Goal: Transaction & Acquisition: Register for event/course

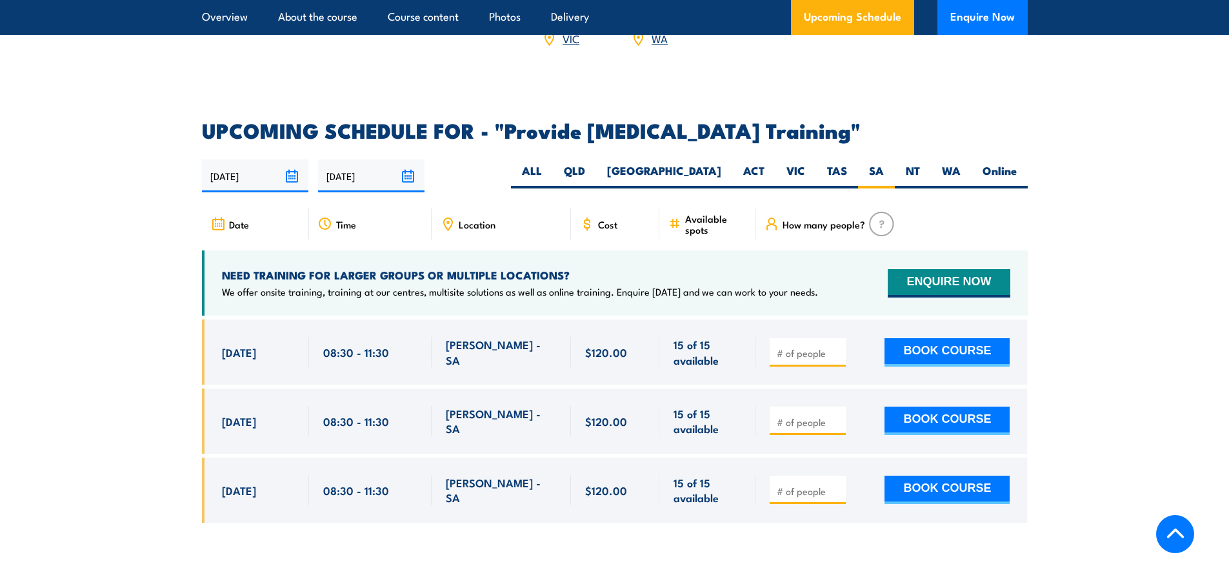
scroll to position [2192, 0]
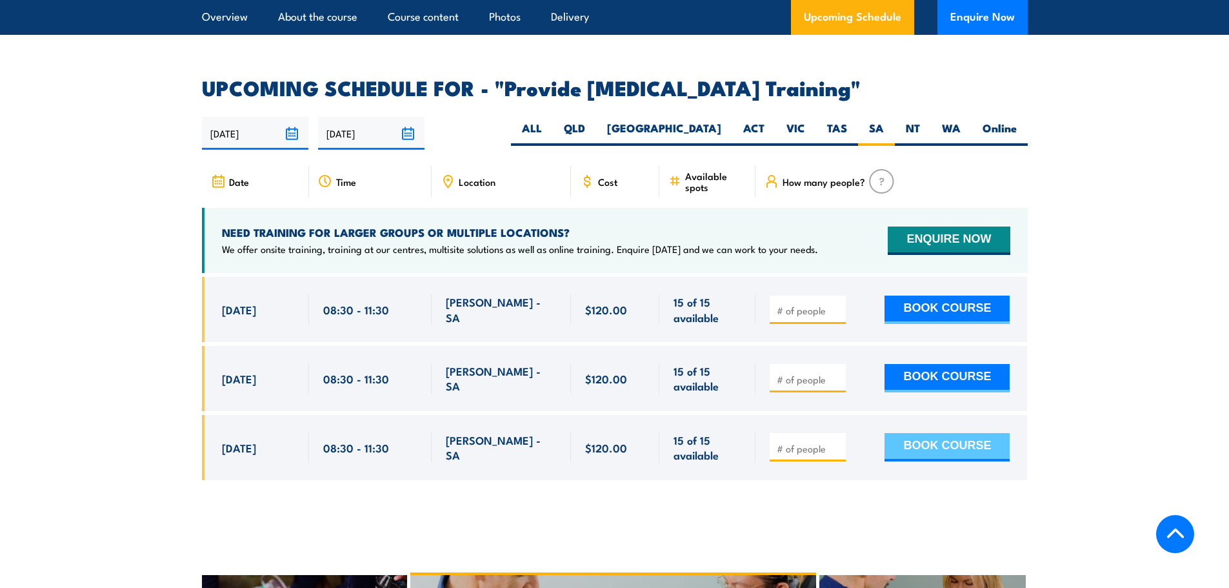
scroll to position [2256, 0]
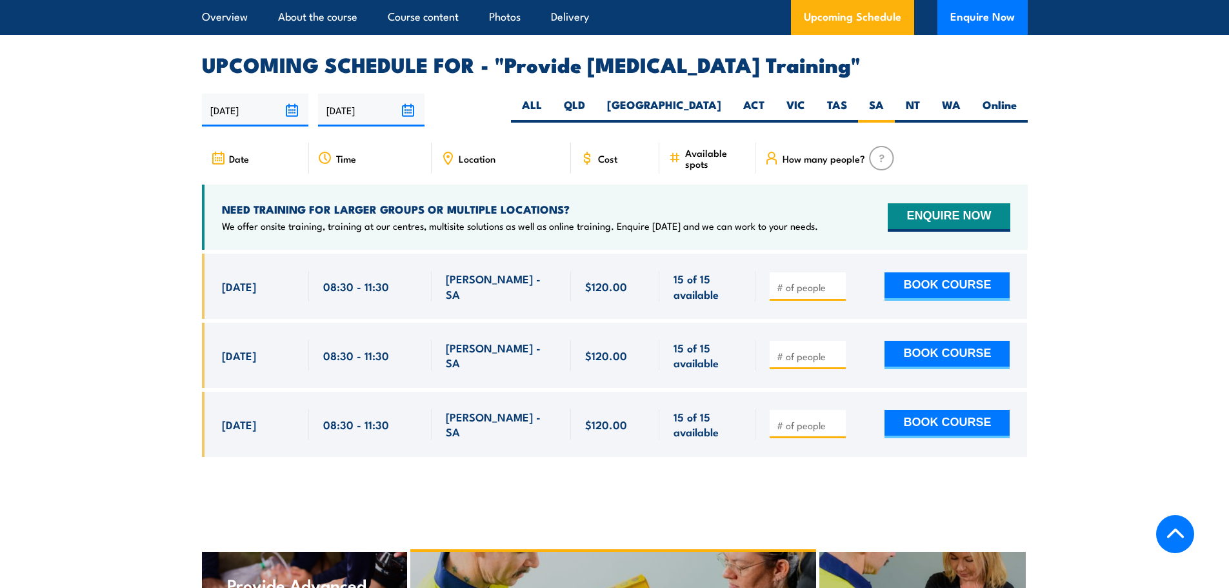
click at [1130, 248] on section "UPCOMING SCHEDULE FOR - "Provide cardiopulmonary resuscitation Training" 19/08/…" at bounding box center [614, 265] width 1229 height 421
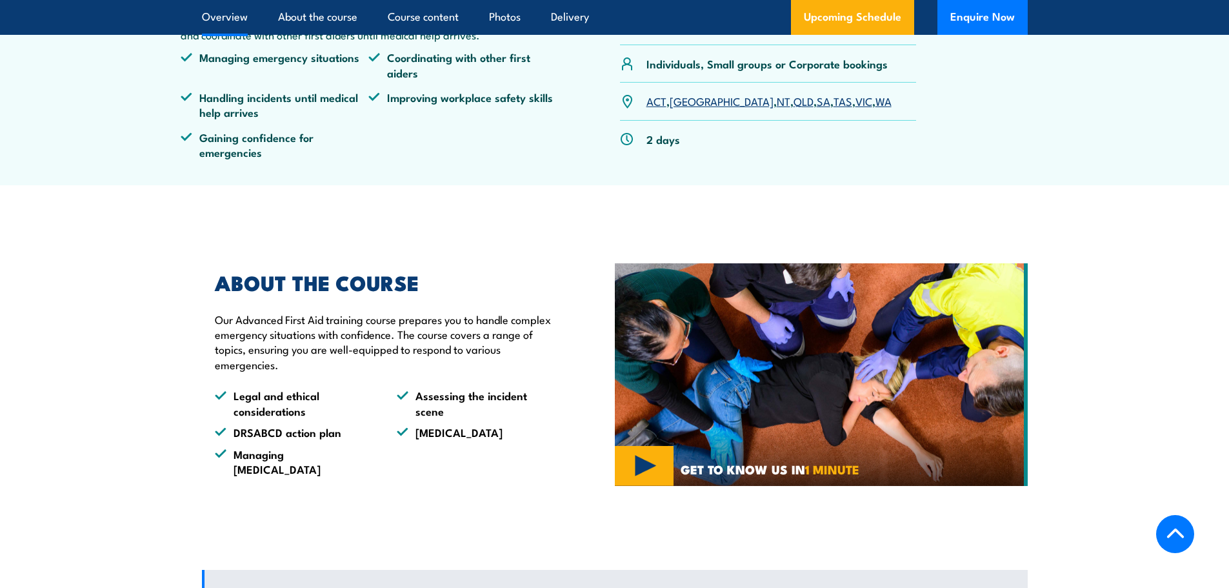
scroll to position [322, 0]
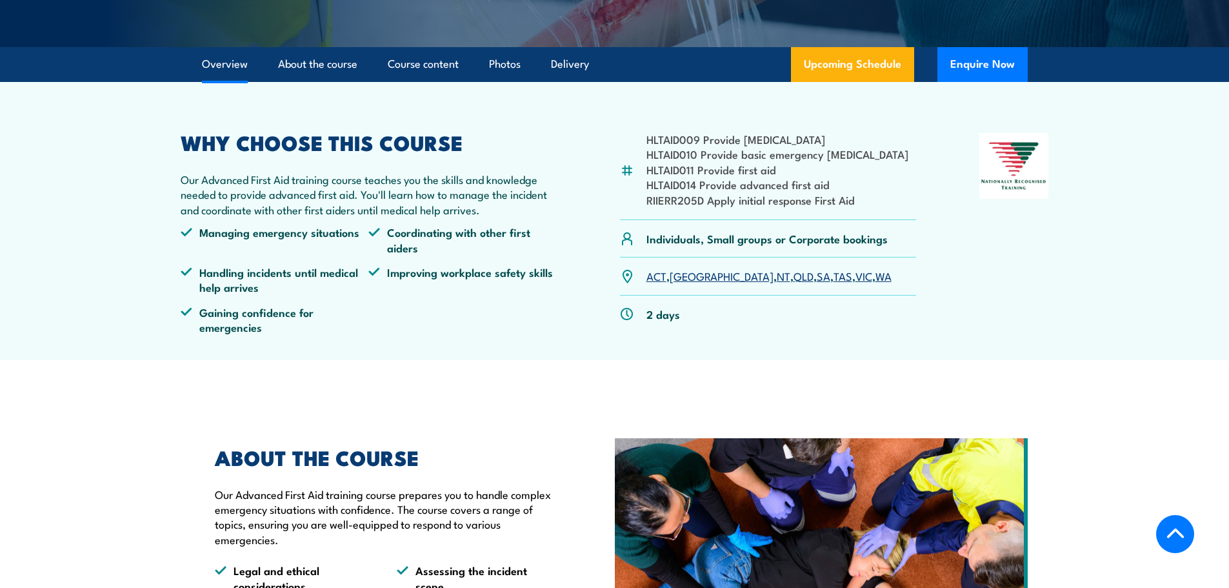
click at [817, 277] on link "SA" at bounding box center [824, 275] width 14 height 15
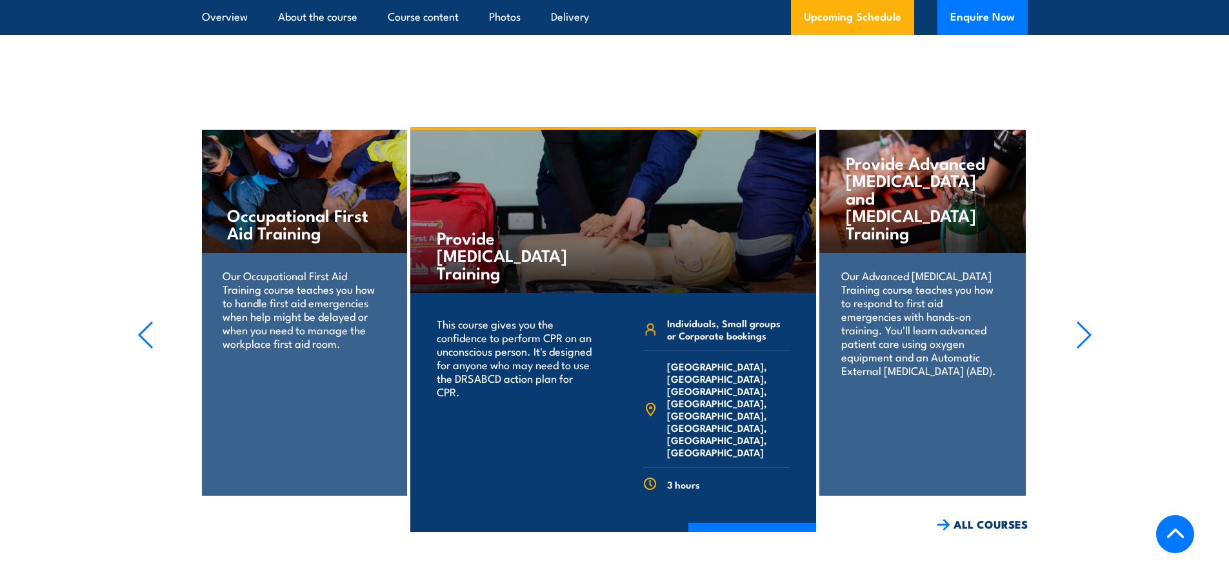
scroll to position [2435, 0]
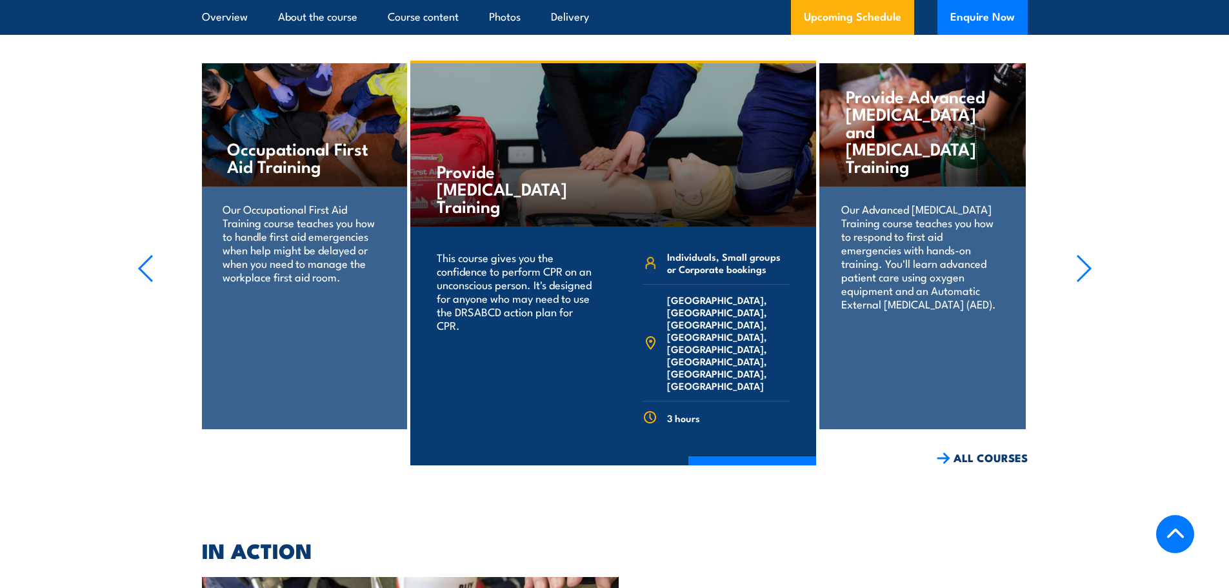
click at [1086, 254] on icon "button" at bounding box center [1084, 268] width 16 height 28
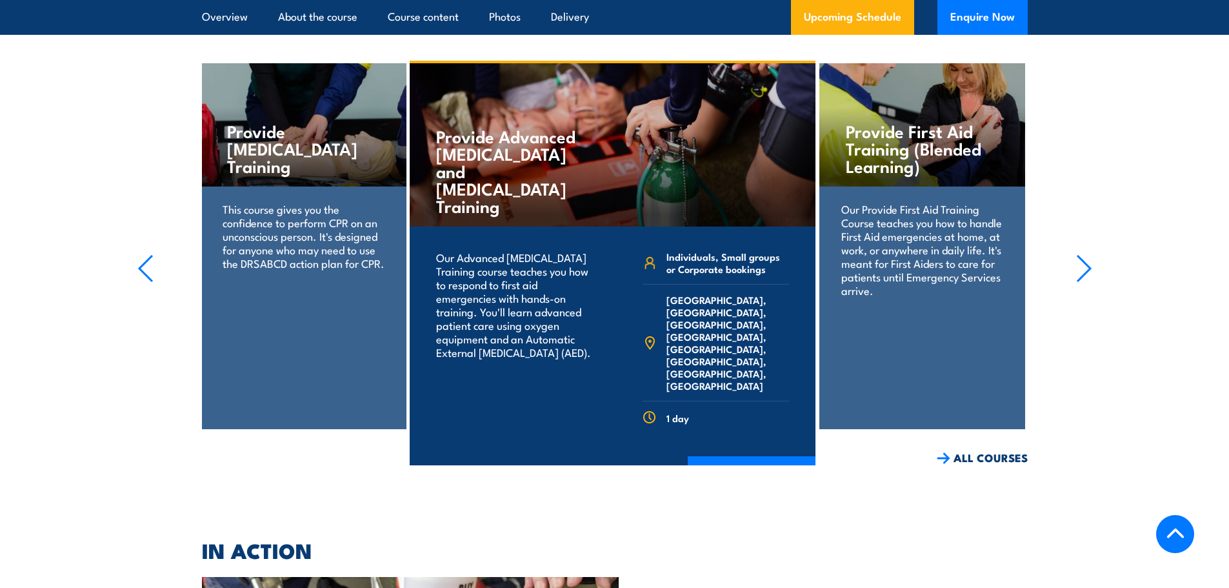
click at [1085, 255] on icon "button" at bounding box center [1083, 268] width 13 height 26
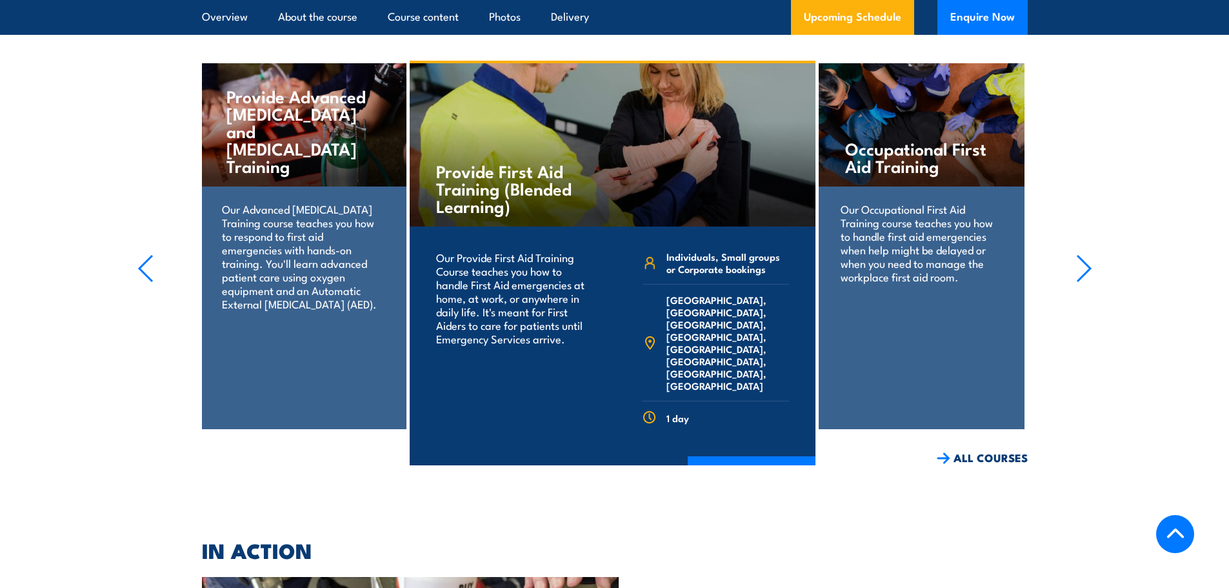
click at [1085, 255] on icon "button" at bounding box center [1083, 268] width 13 height 26
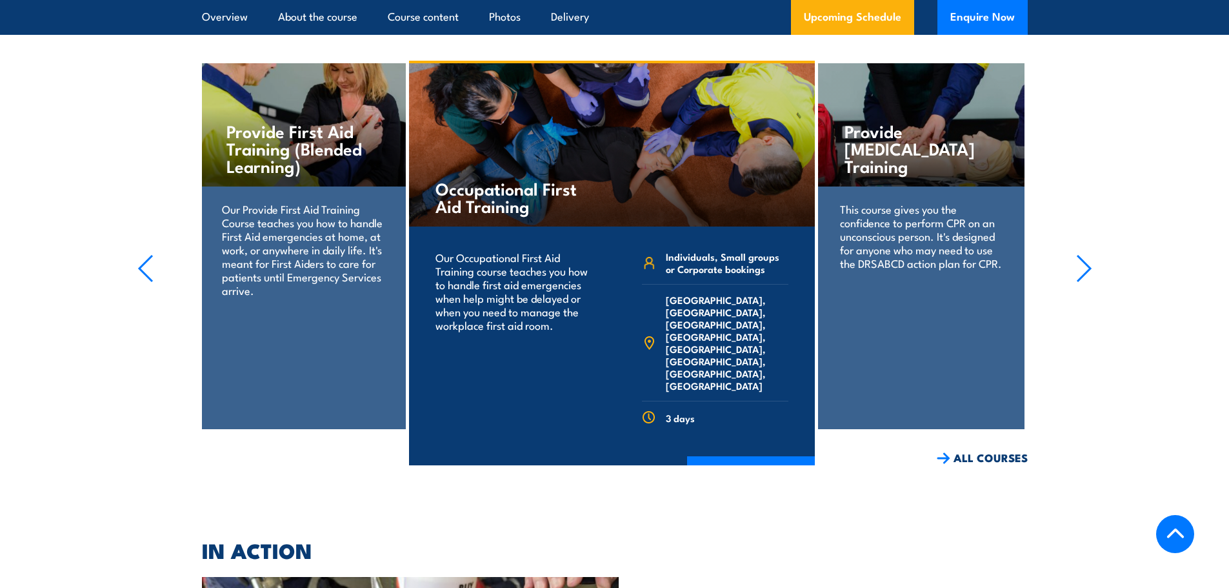
click at [1085, 255] on icon "button" at bounding box center [1083, 268] width 13 height 26
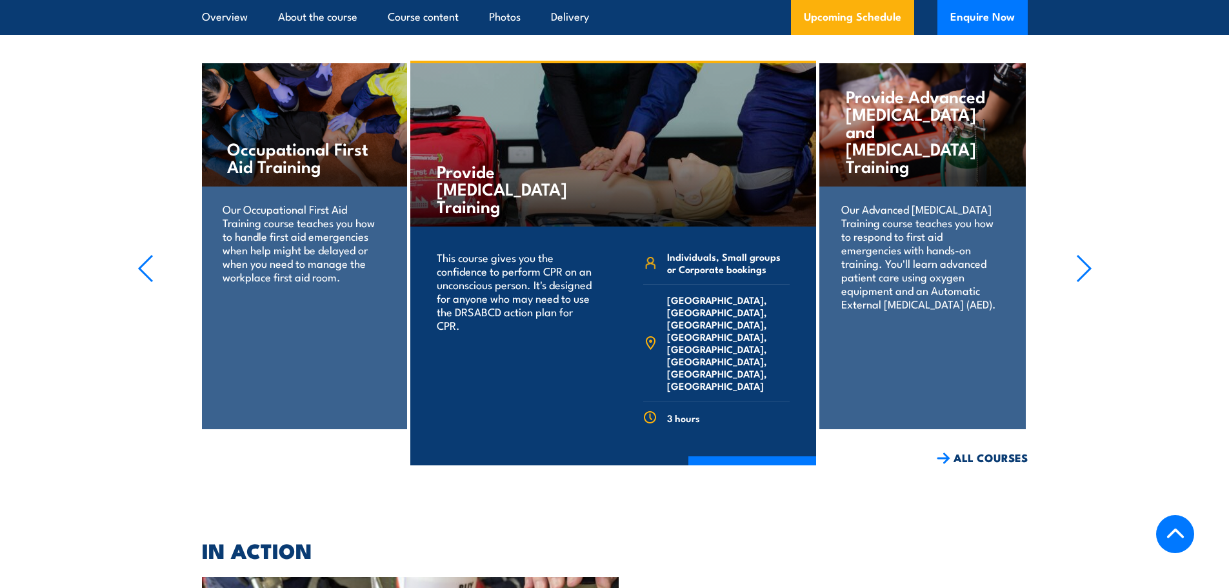
click at [1085, 255] on icon "button" at bounding box center [1083, 268] width 13 height 26
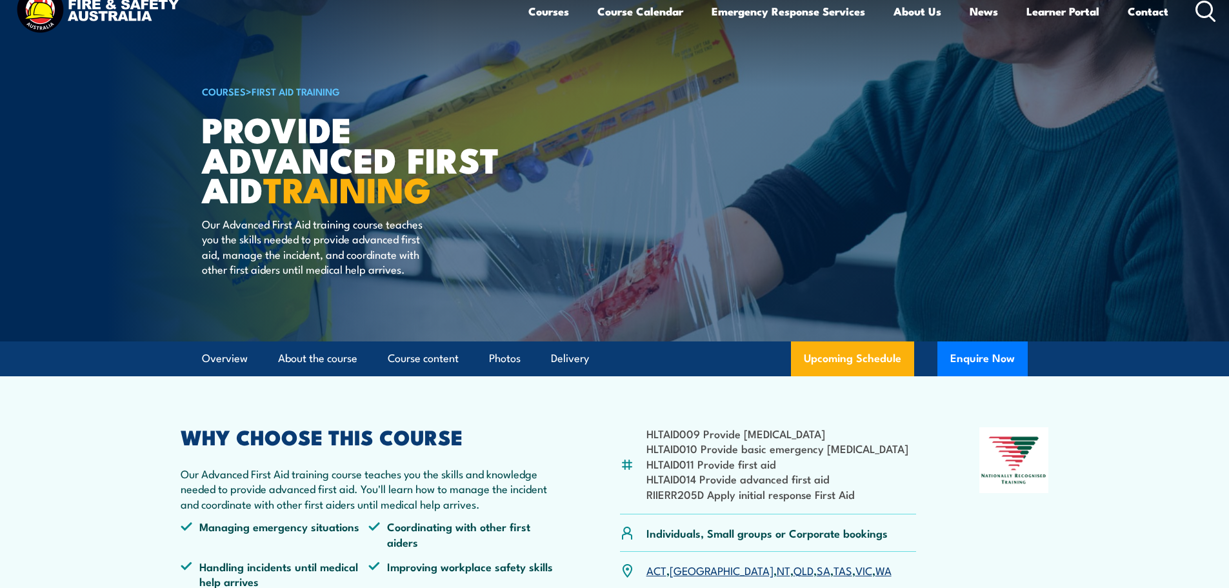
scroll to position [25, 0]
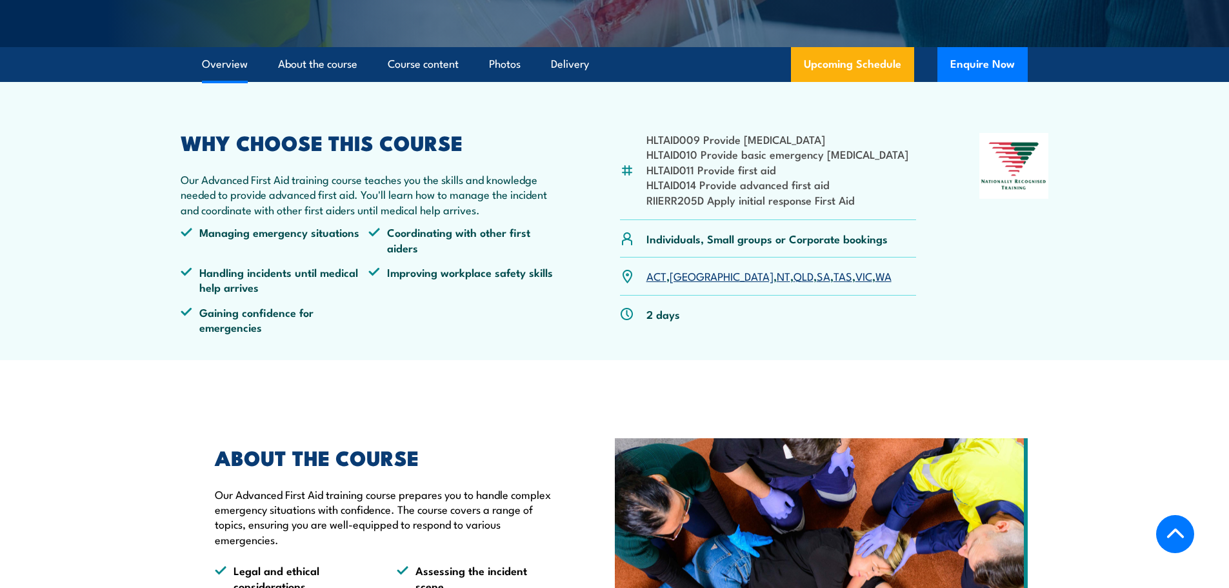
click at [689, 166] on li "HLTAID011 Provide first aid" at bounding box center [777, 169] width 262 height 15
drag, startPoint x: 693, startPoint y: 170, endPoint x: 644, endPoint y: 168, distance: 49.1
click at [644, 168] on div "HLTAID009 Provide [MEDICAL_DATA] HLTAID010 Provide basic emergency [MEDICAL_DAT…" at bounding box center [768, 176] width 297 height 87
copy li "HLTAID011"
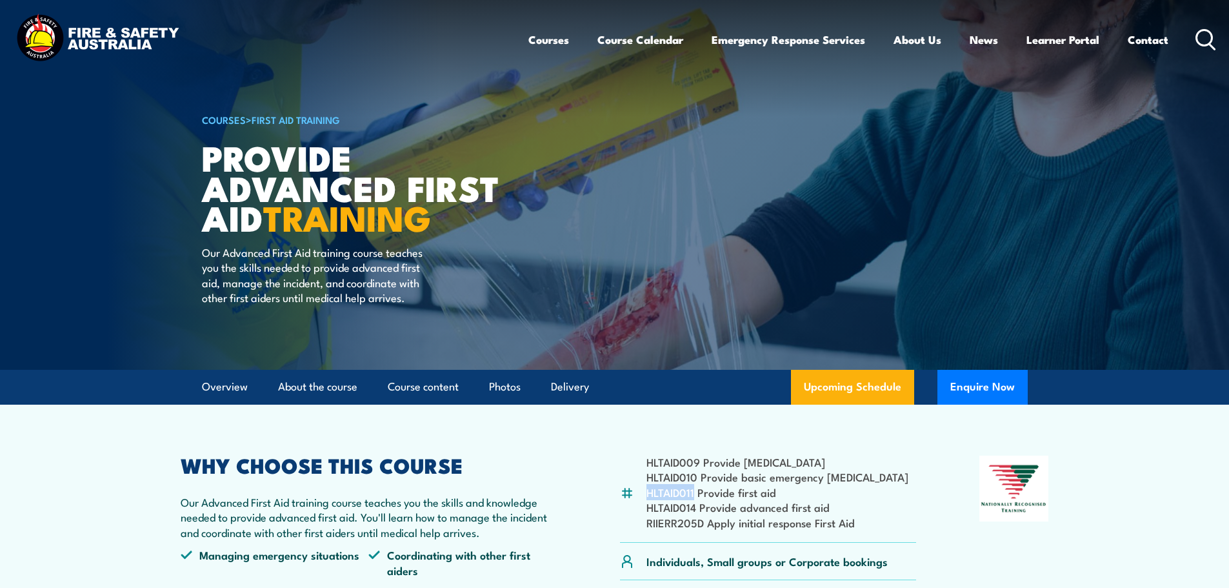
click at [1198, 29] on icon at bounding box center [1205, 39] width 21 height 21
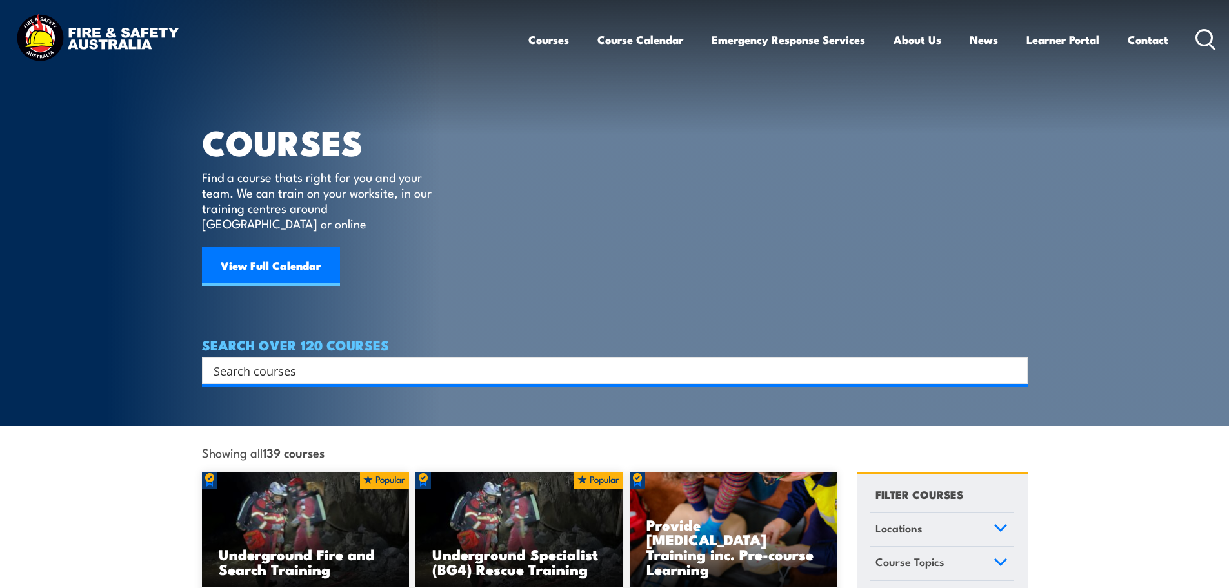
click at [306, 361] on input "Search input" at bounding box center [606, 370] width 786 height 19
paste input "HLTAID011"
type input "HLTAID011"
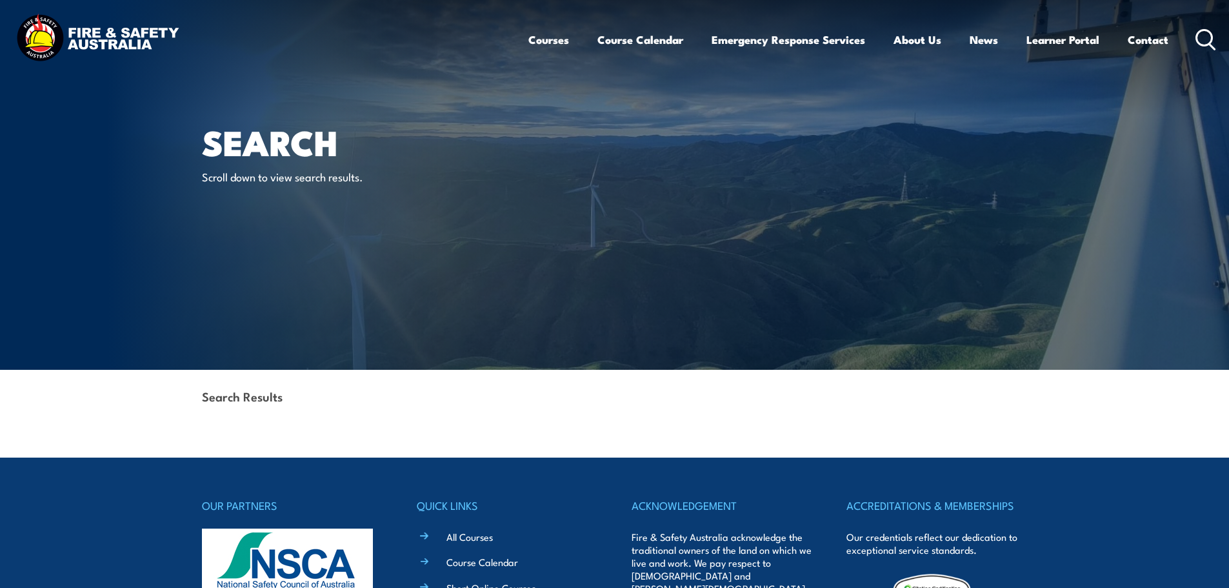
click at [317, 175] on p "Scroll down to view search results." at bounding box center [319, 176] width 235 height 15
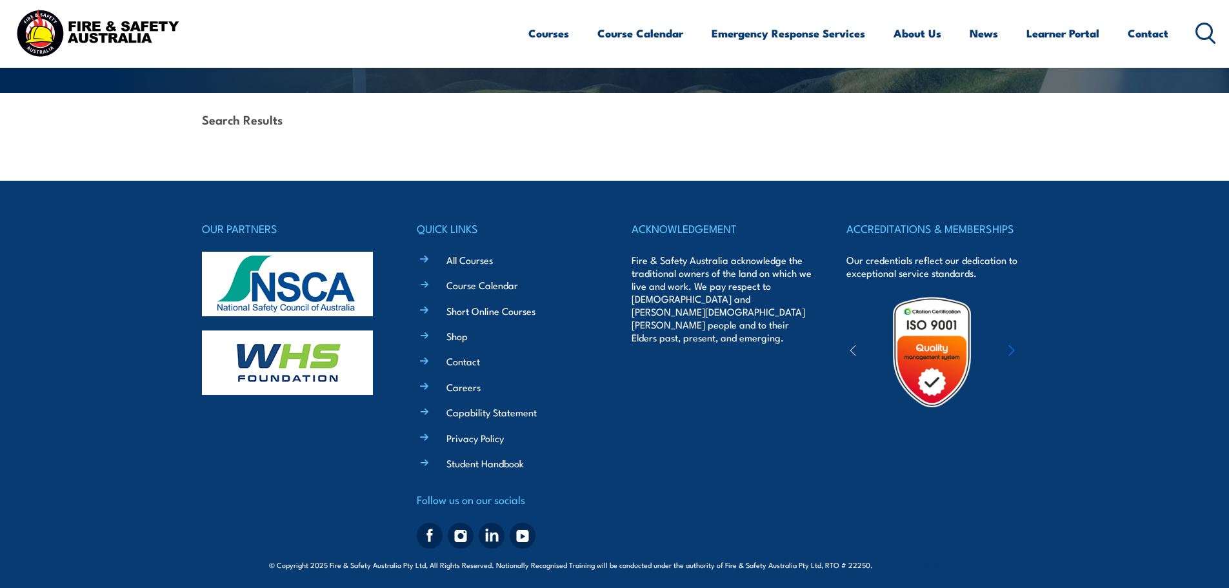
scroll to position [281, 0]
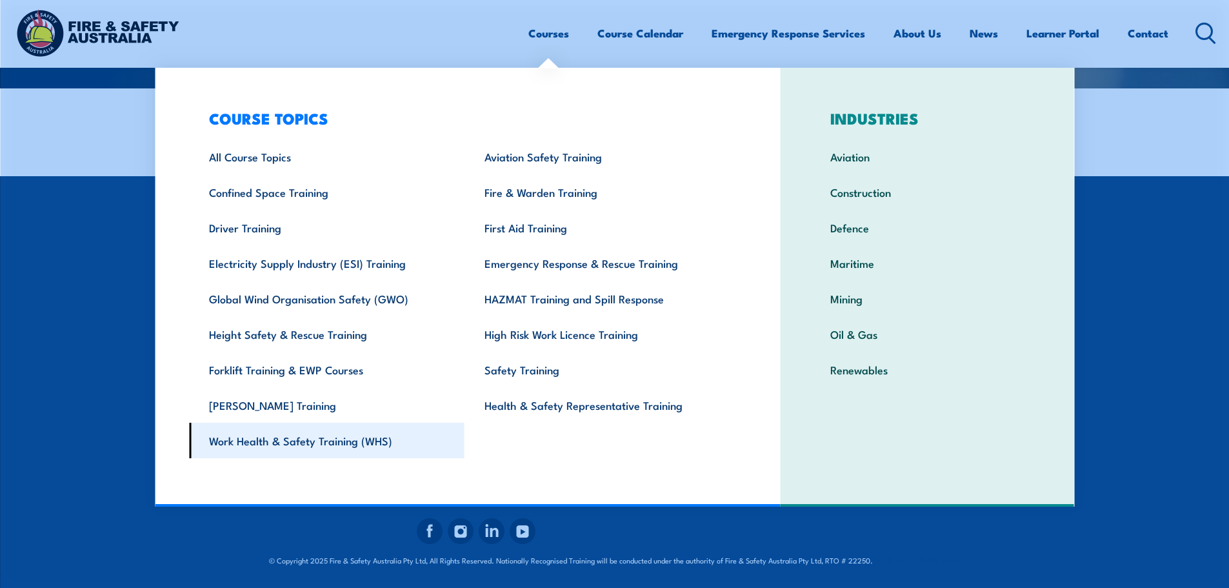
click at [249, 435] on link "Work Health & Safety Training (WHS)" at bounding box center [326, 439] width 275 height 35
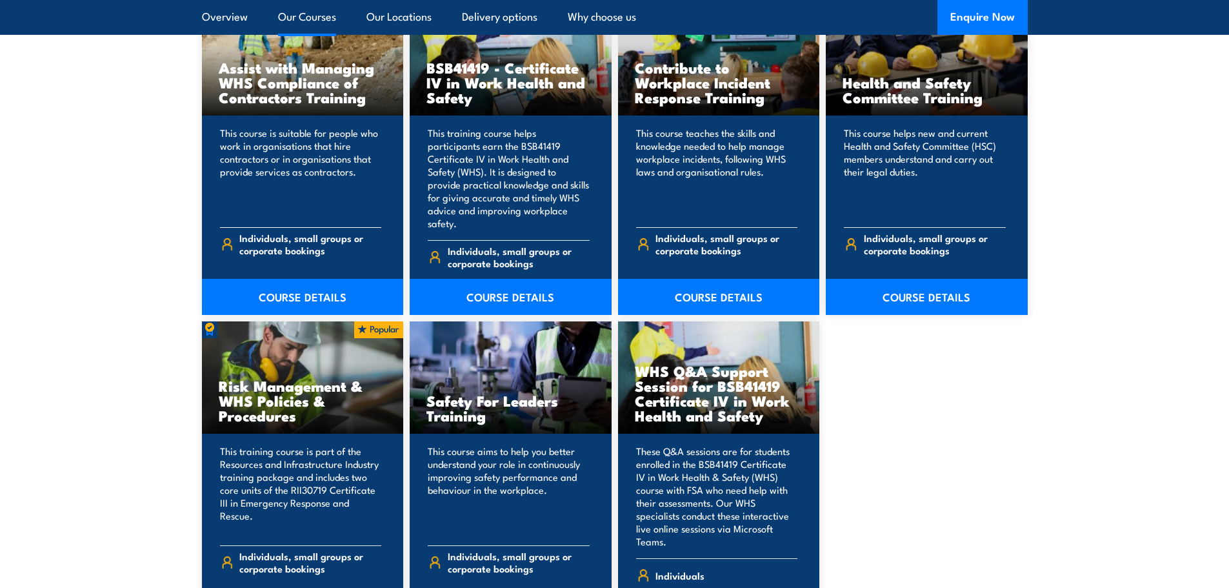
scroll to position [1096, 0]
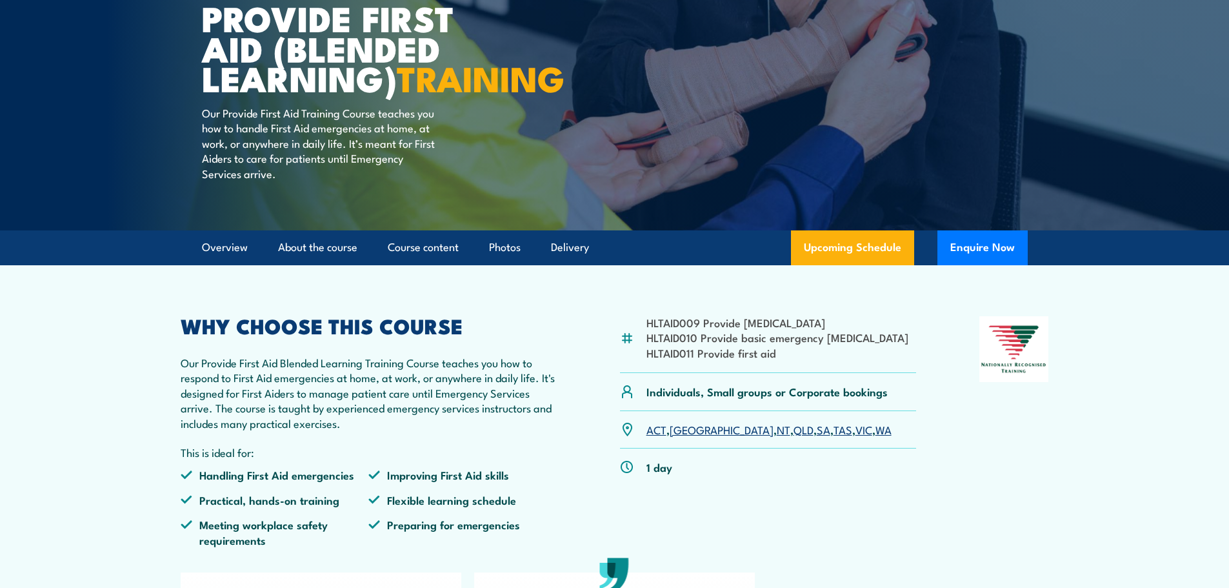
scroll to position [129, 0]
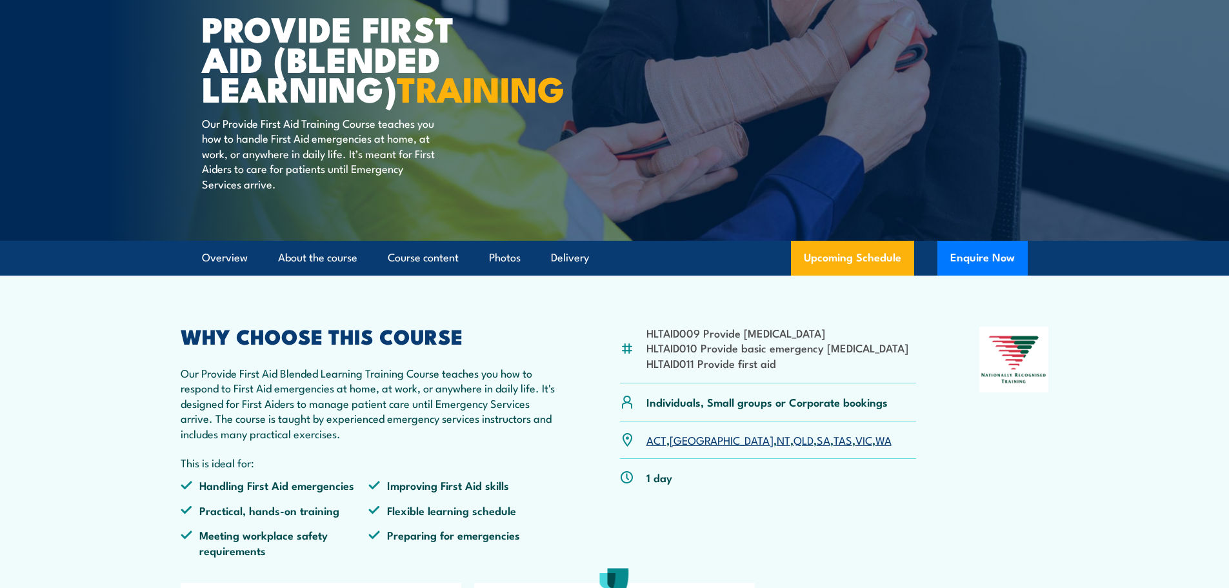
click at [817, 447] on link "SA" at bounding box center [824, 438] width 14 height 15
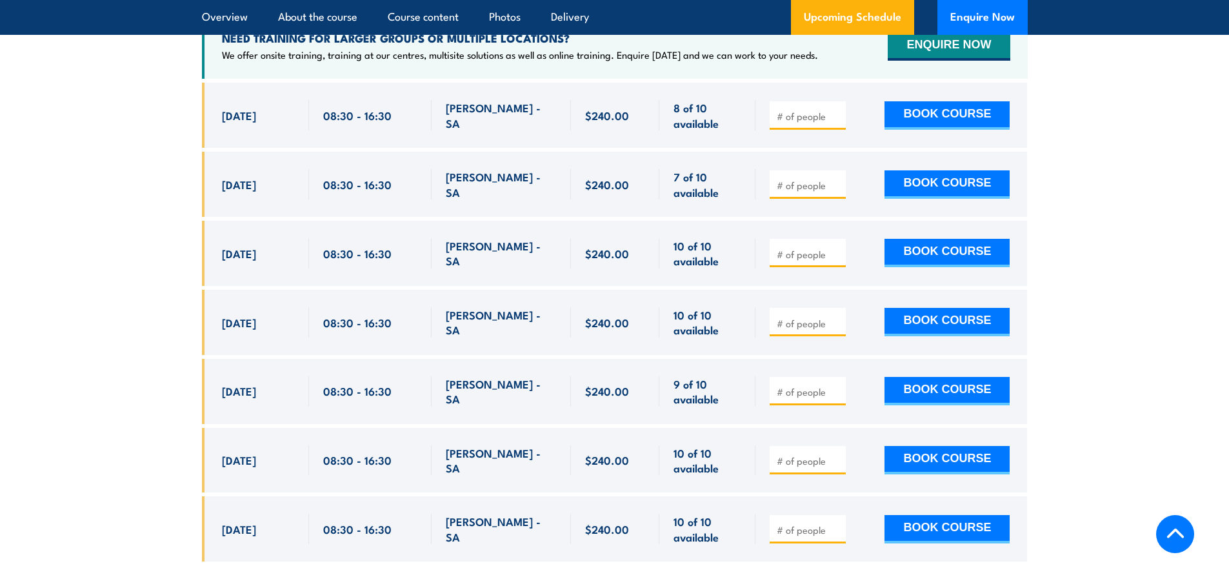
scroll to position [2685, 0]
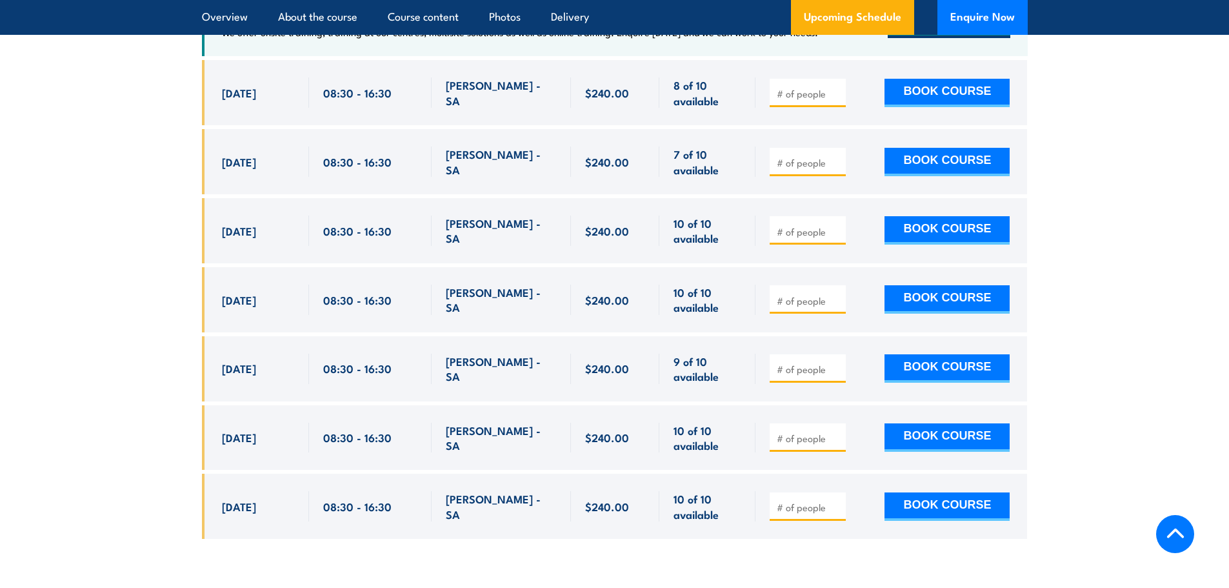
click at [1115, 150] on section "UPCOMING SCHEDULE FOR - "Provide First Aid Training (Blended Learning)" 19/08/2…" at bounding box center [614, 209] width 1229 height 697
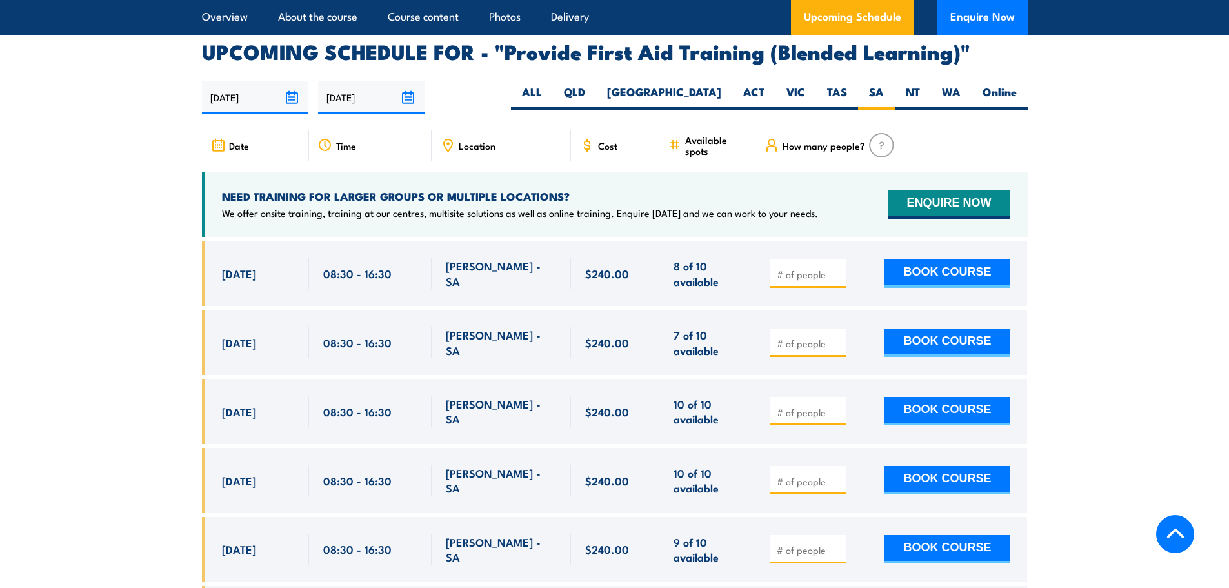
scroll to position [2515, 0]
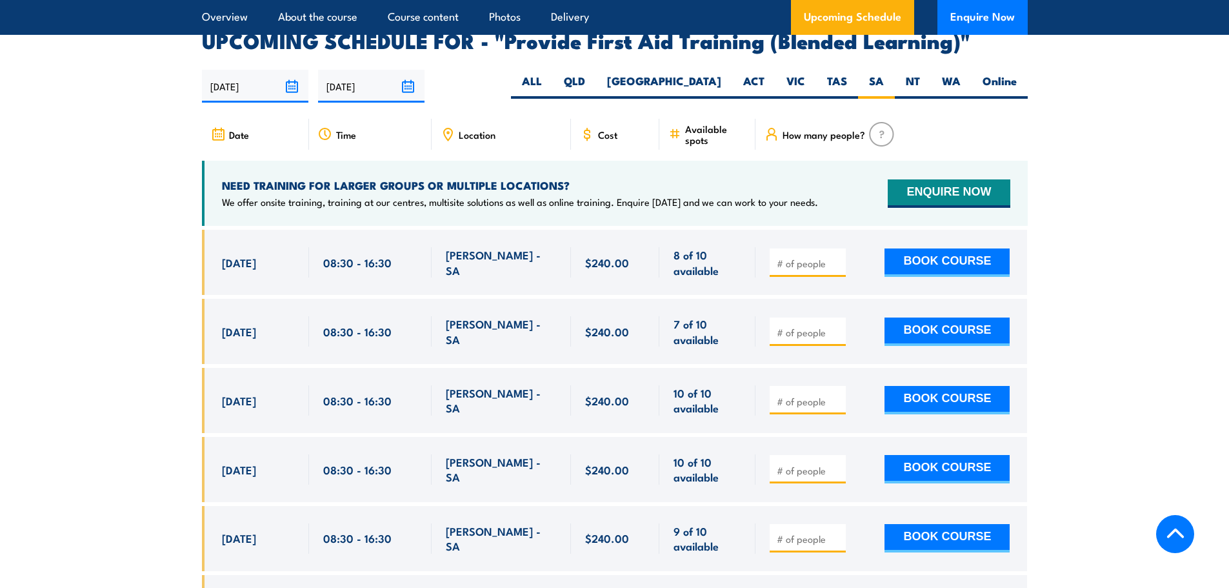
click at [813, 401] on div at bounding box center [807, 400] width 76 height 28
click at [811, 408] on input "number" at bounding box center [809, 401] width 64 height 13
type input "1"
click at [834, 405] on input "1" at bounding box center [809, 401] width 64 height 13
click at [927, 404] on button "BOOK COURSE" at bounding box center [946, 400] width 125 height 28
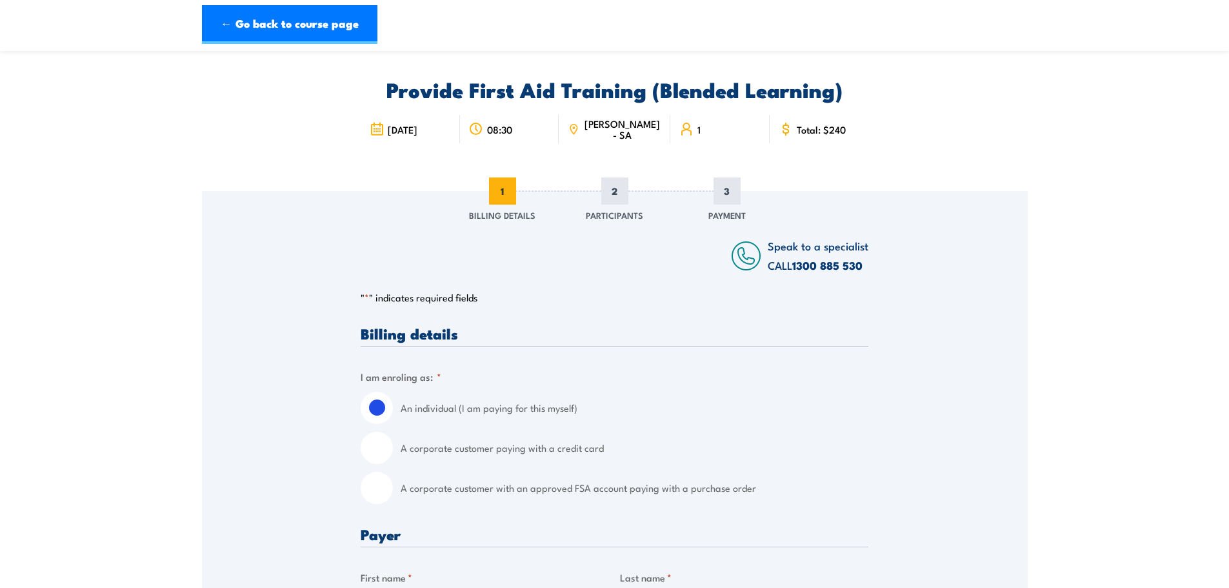
scroll to position [64, 0]
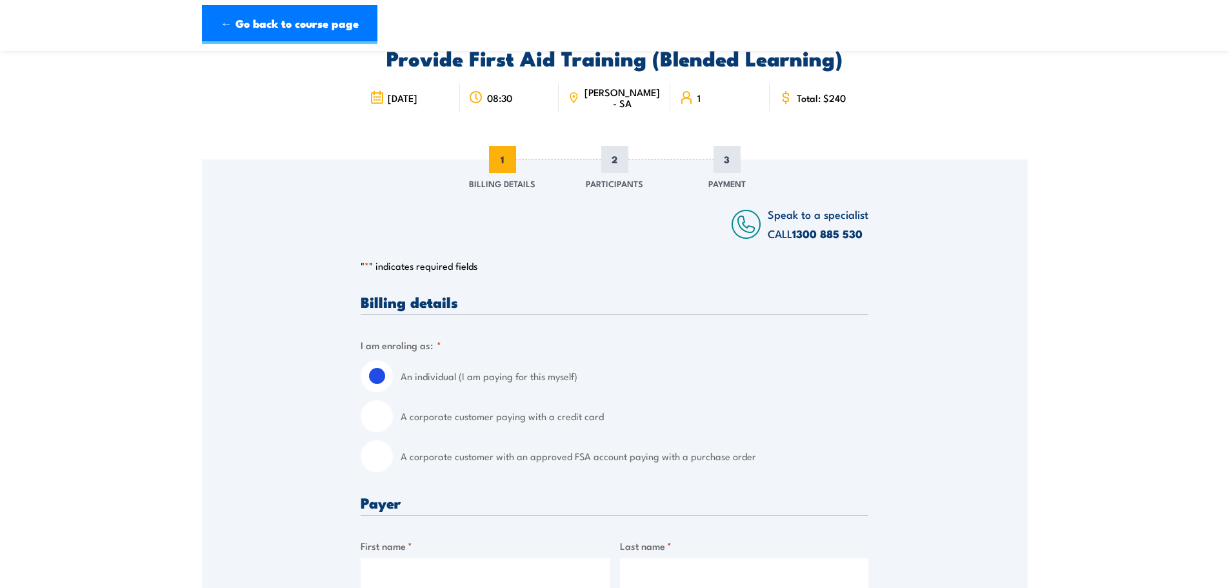
click at [375, 405] on input "A corporate customer paying with a credit card" at bounding box center [377, 416] width 32 height 32
radio input "true"
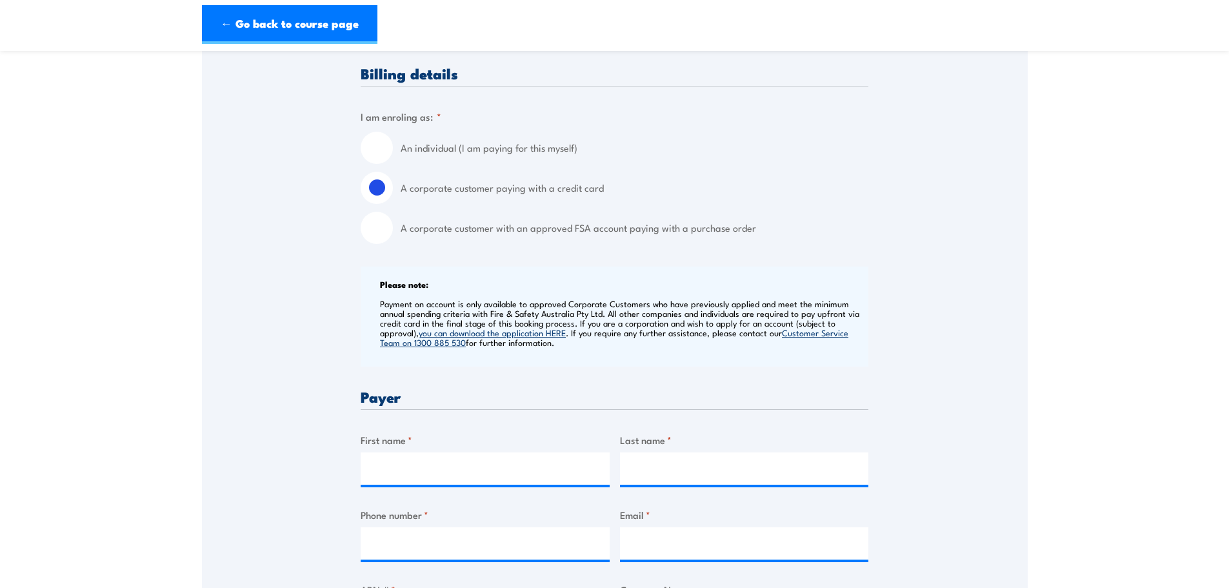
scroll to position [322, 0]
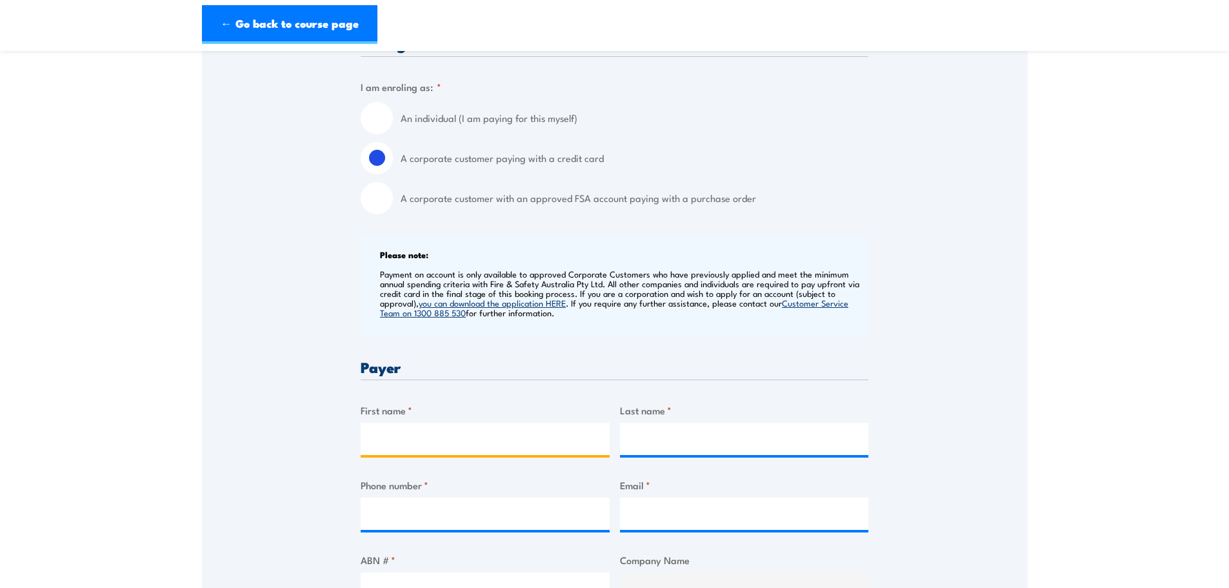
click at [402, 425] on input "First name *" at bounding box center [485, 438] width 249 height 32
type input "Annika"
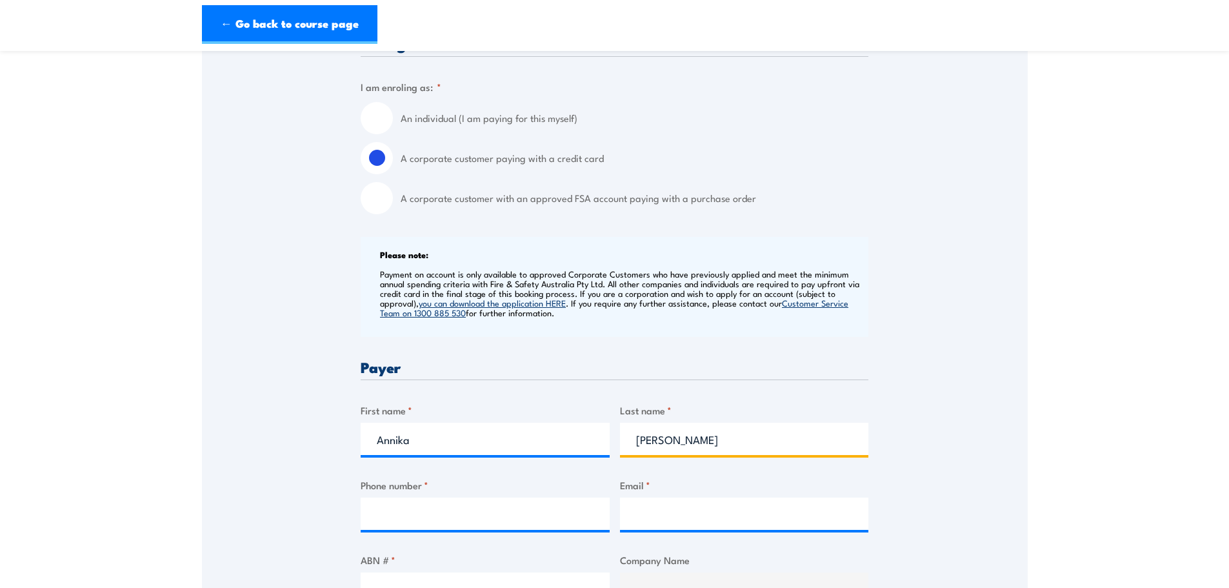
type input "[PERSON_NAME]"
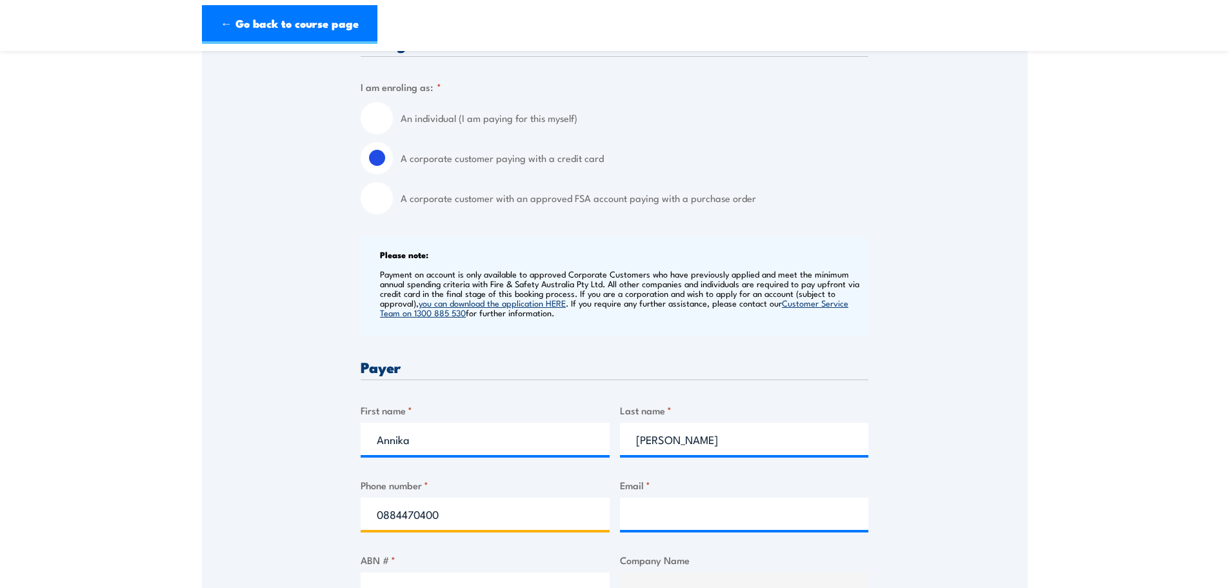
type input "0884470400"
type input "[EMAIL_ADDRESS][DOMAIN_NAME]"
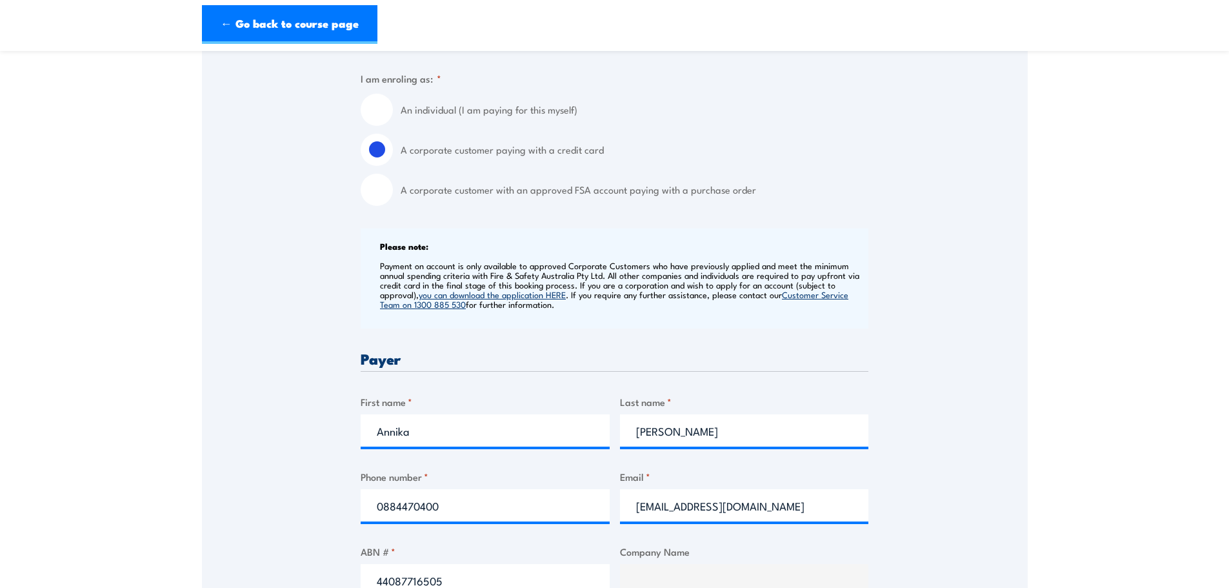
type input "44087716505"
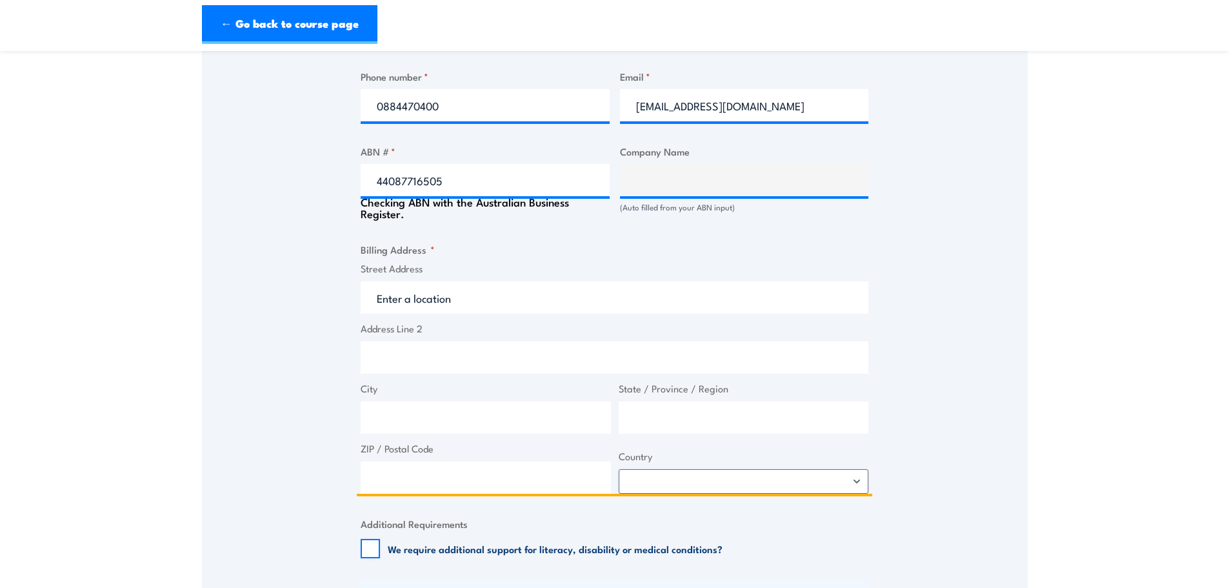
scroll to position [735, 0]
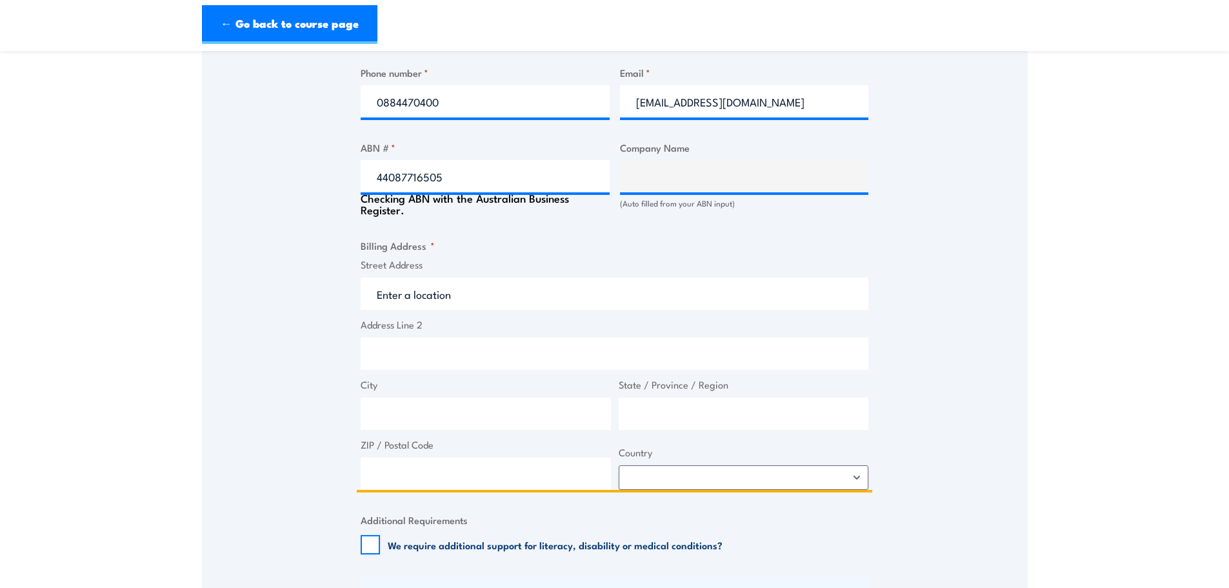
type input "ITI ([GEOGRAPHIC_DATA]) PTY. LIMITED"
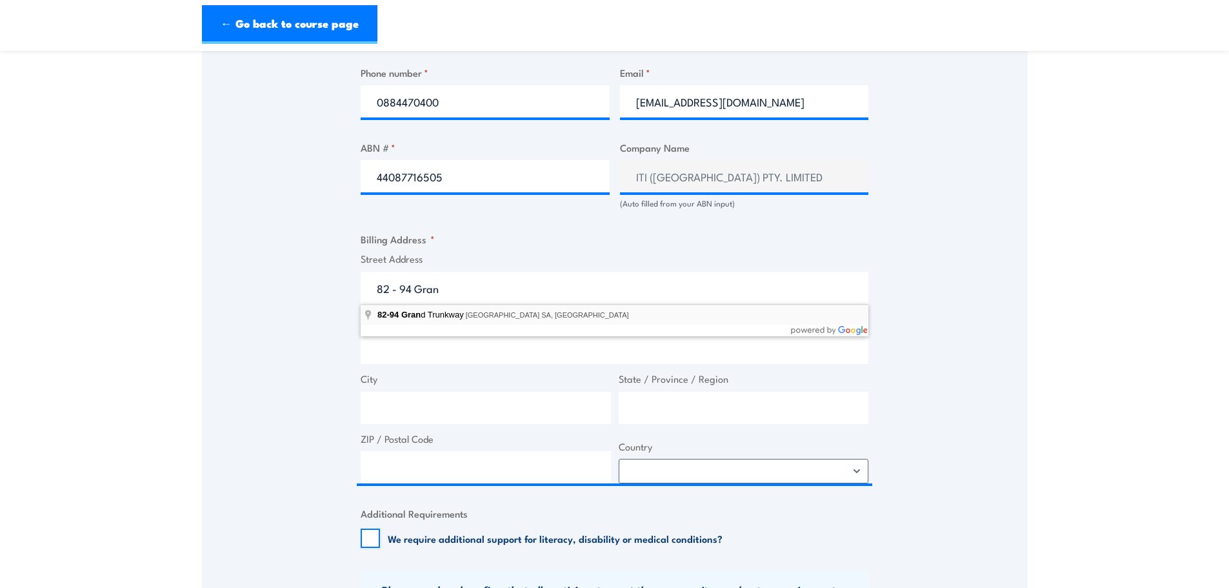
type input "[STREET_ADDRESS]"
type input "82-94 Grand Trunkway"
type input "[GEOGRAPHIC_DATA]"
type input "5015"
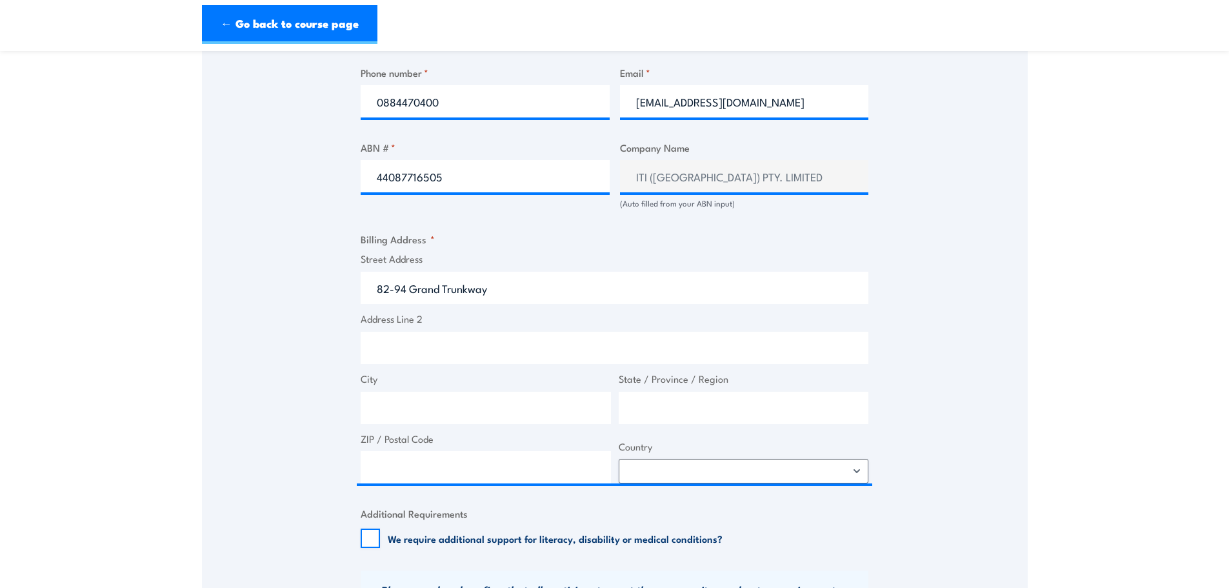
select select "[GEOGRAPHIC_DATA]"
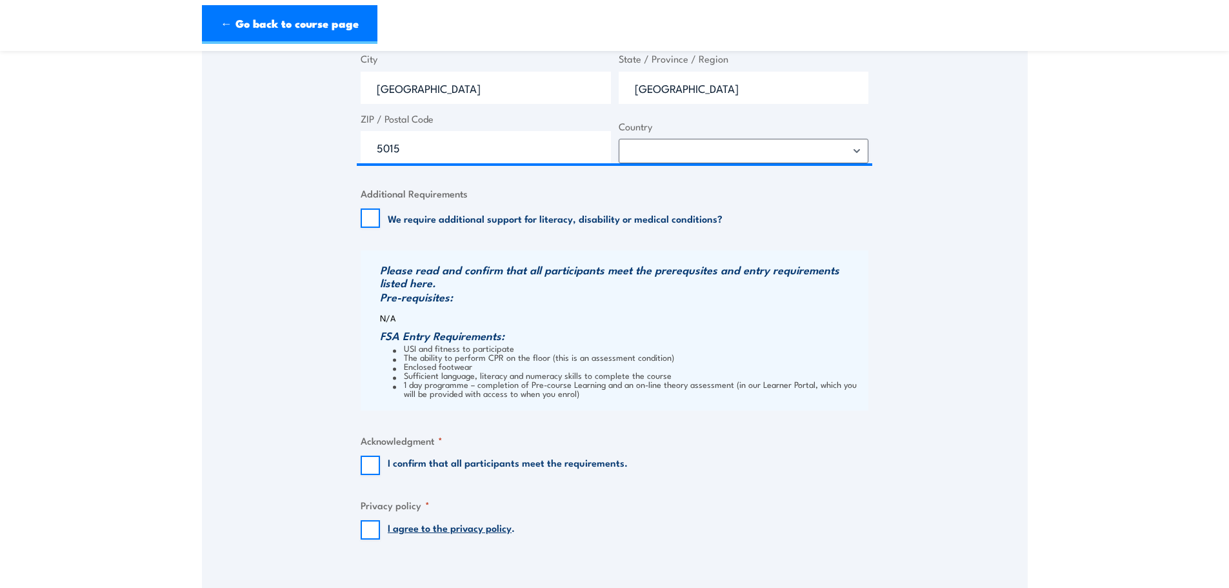
scroll to position [1057, 0]
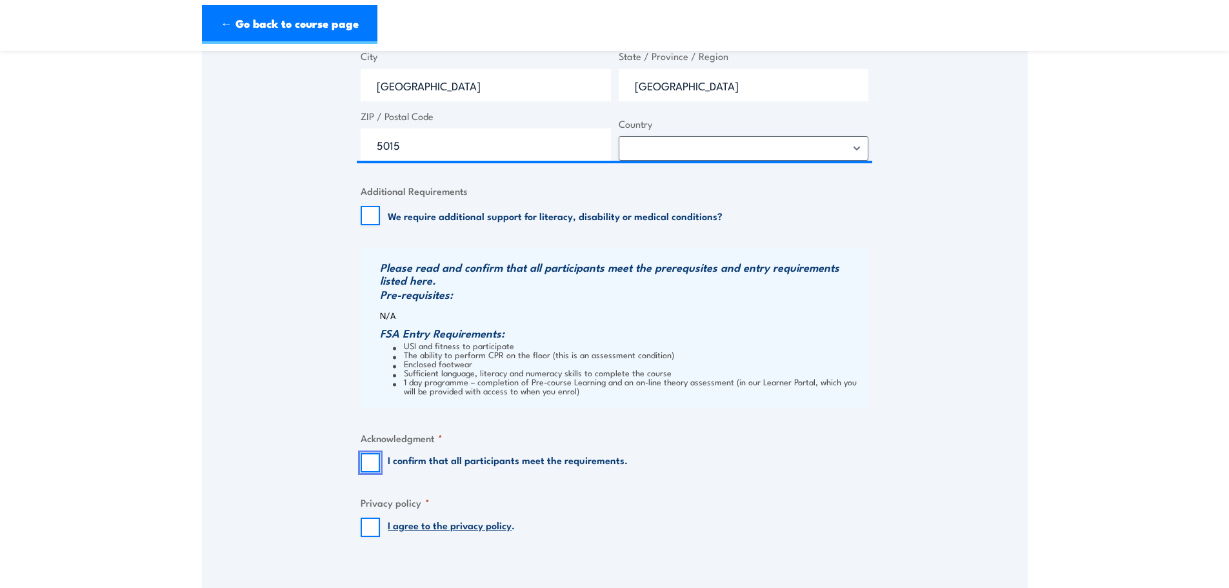
click at [365, 459] on input "I confirm that all participants meet the requirements." at bounding box center [370, 462] width 19 height 19
checkbox input "true"
click at [368, 520] on input "I agree to the privacy policy ." at bounding box center [370, 526] width 19 height 19
checkbox input "true"
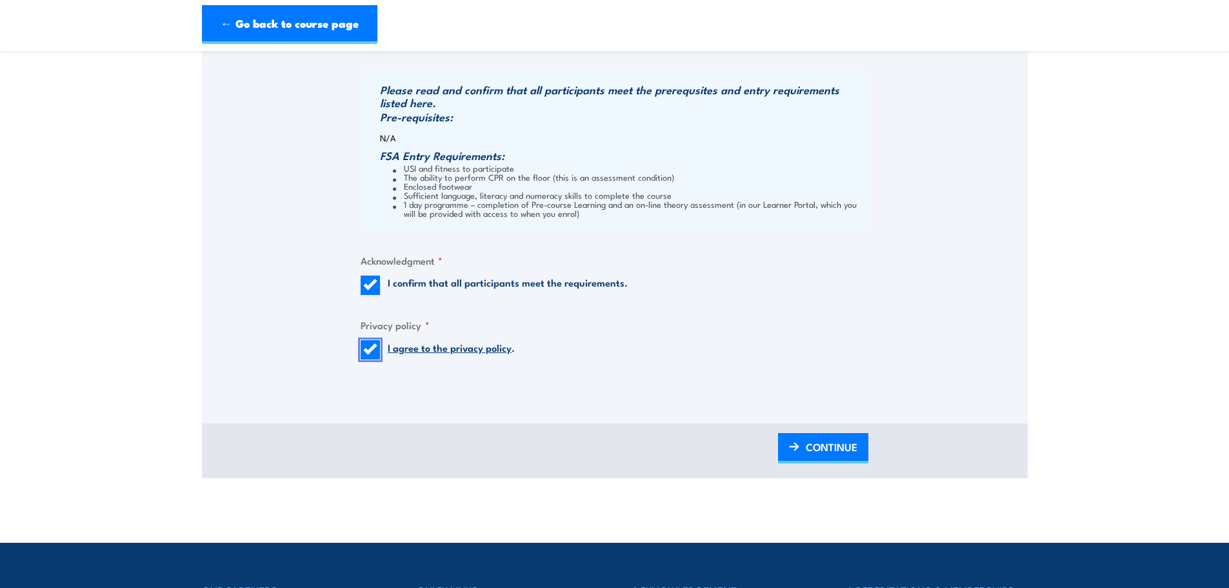
scroll to position [1251, 0]
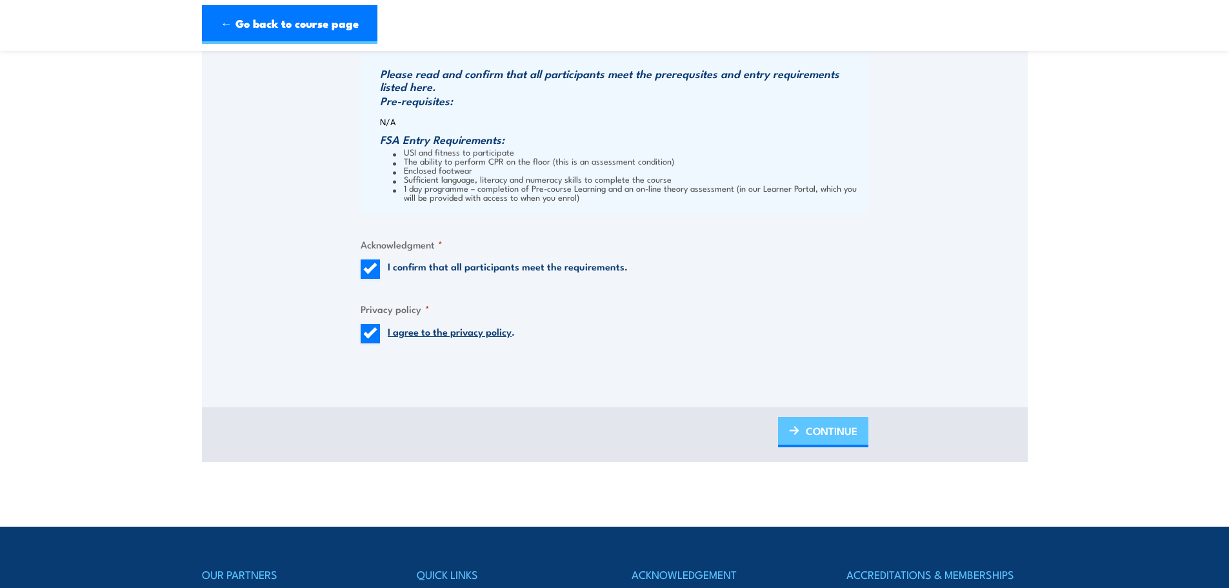
click at [842, 430] on span "CONTINUE" at bounding box center [832, 430] width 52 height 34
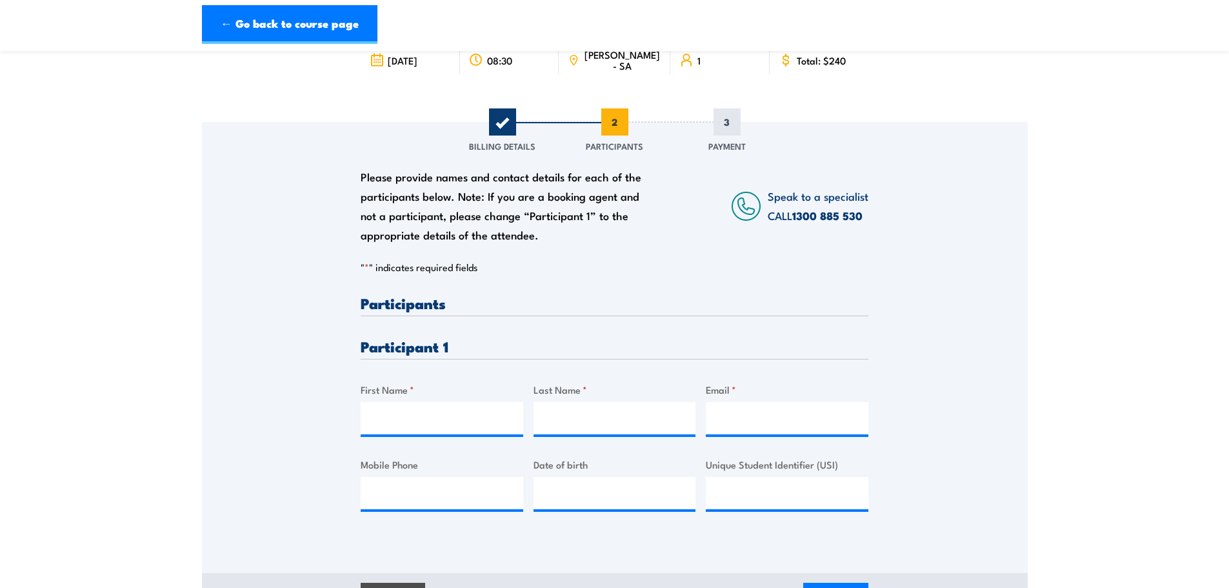
scroll to position [129, 0]
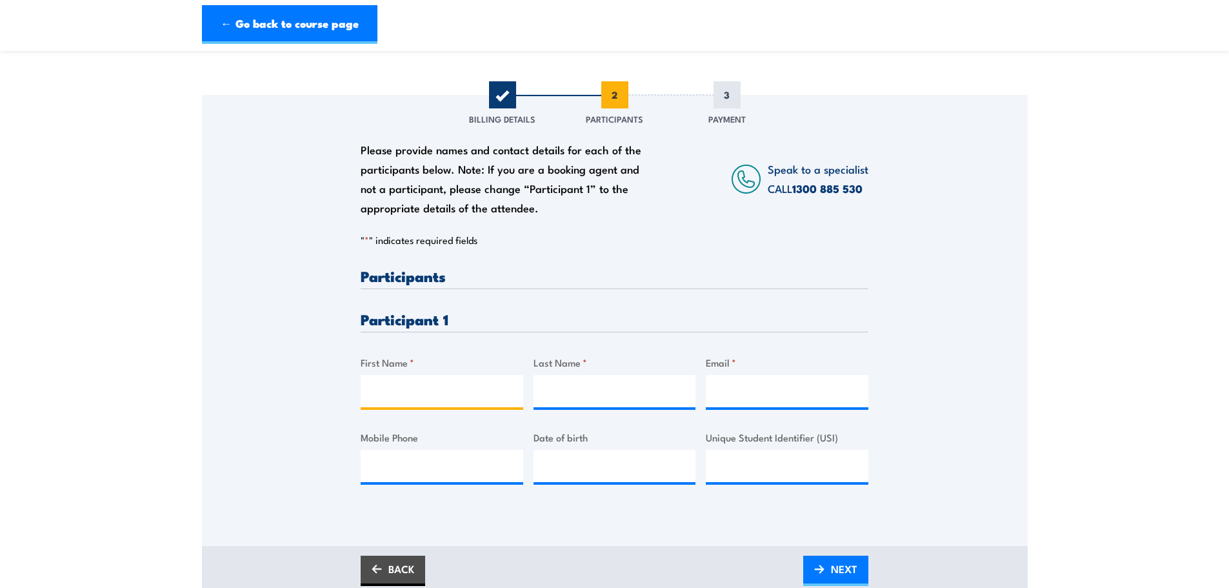
click at [442, 384] on input "First Name *" at bounding box center [442, 391] width 163 height 32
type input "Graheme"
type input "Martyn"
click at [452, 466] on input "Mobile Phone" at bounding box center [442, 466] width 163 height 32
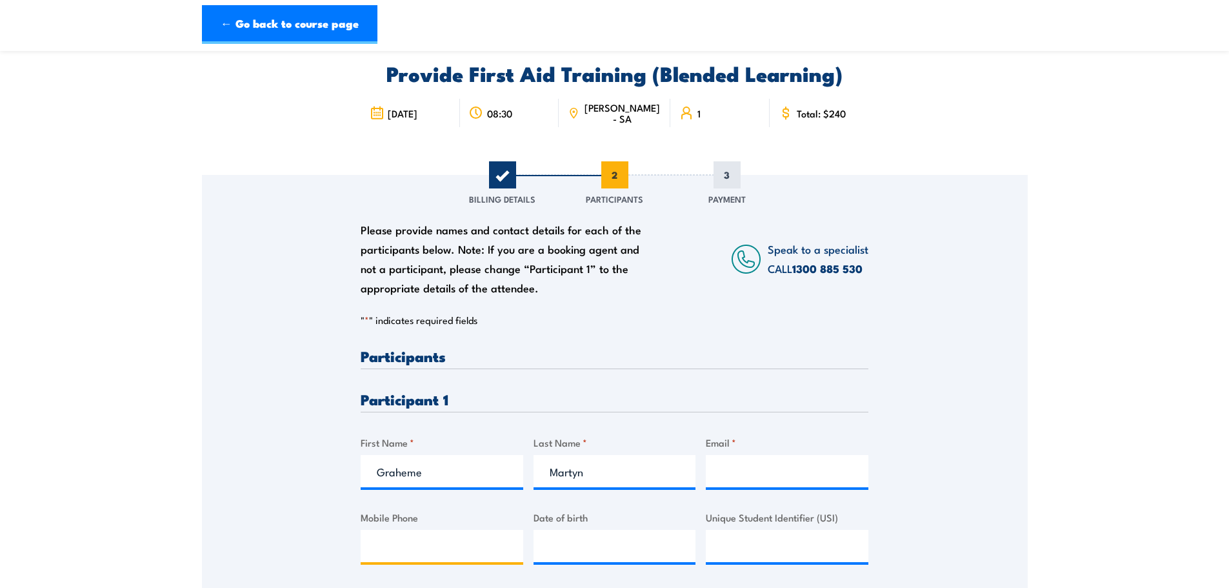
scroll to position [0, 0]
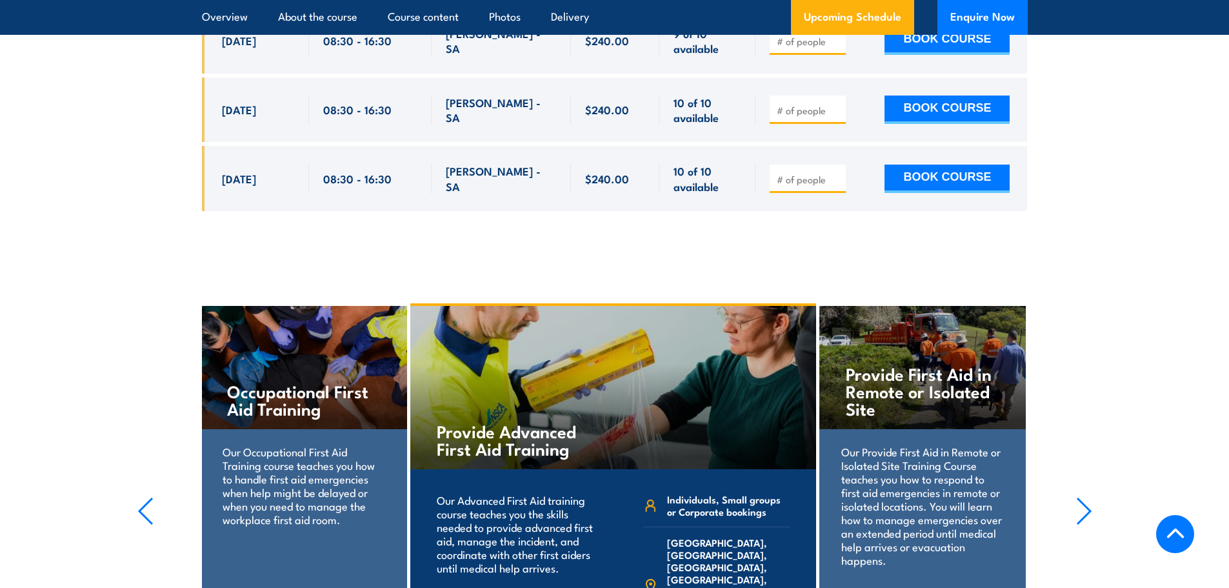
scroll to position [3289, 0]
